Goal: Information Seeking & Learning: Learn about a topic

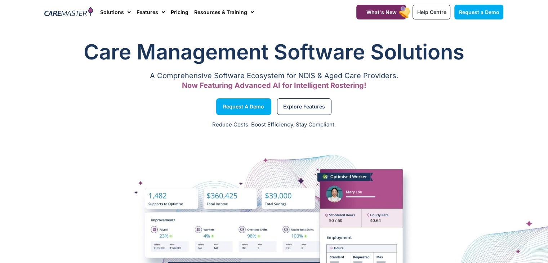
click at [383, 71] on div "Care Management Software Solutions A Comprehensive Software Ecosystem for NDIS …" at bounding box center [274, 65] width 466 height 63
click at [74, 11] on img at bounding box center [68, 12] width 49 height 11
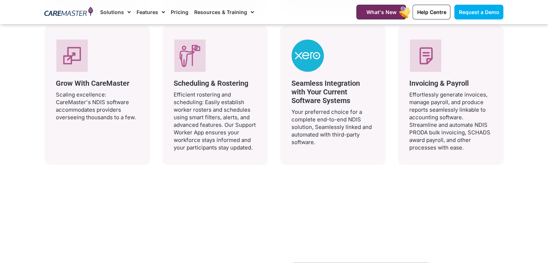
scroll to position [1593, 0]
